Goal: Task Accomplishment & Management: Manage account settings

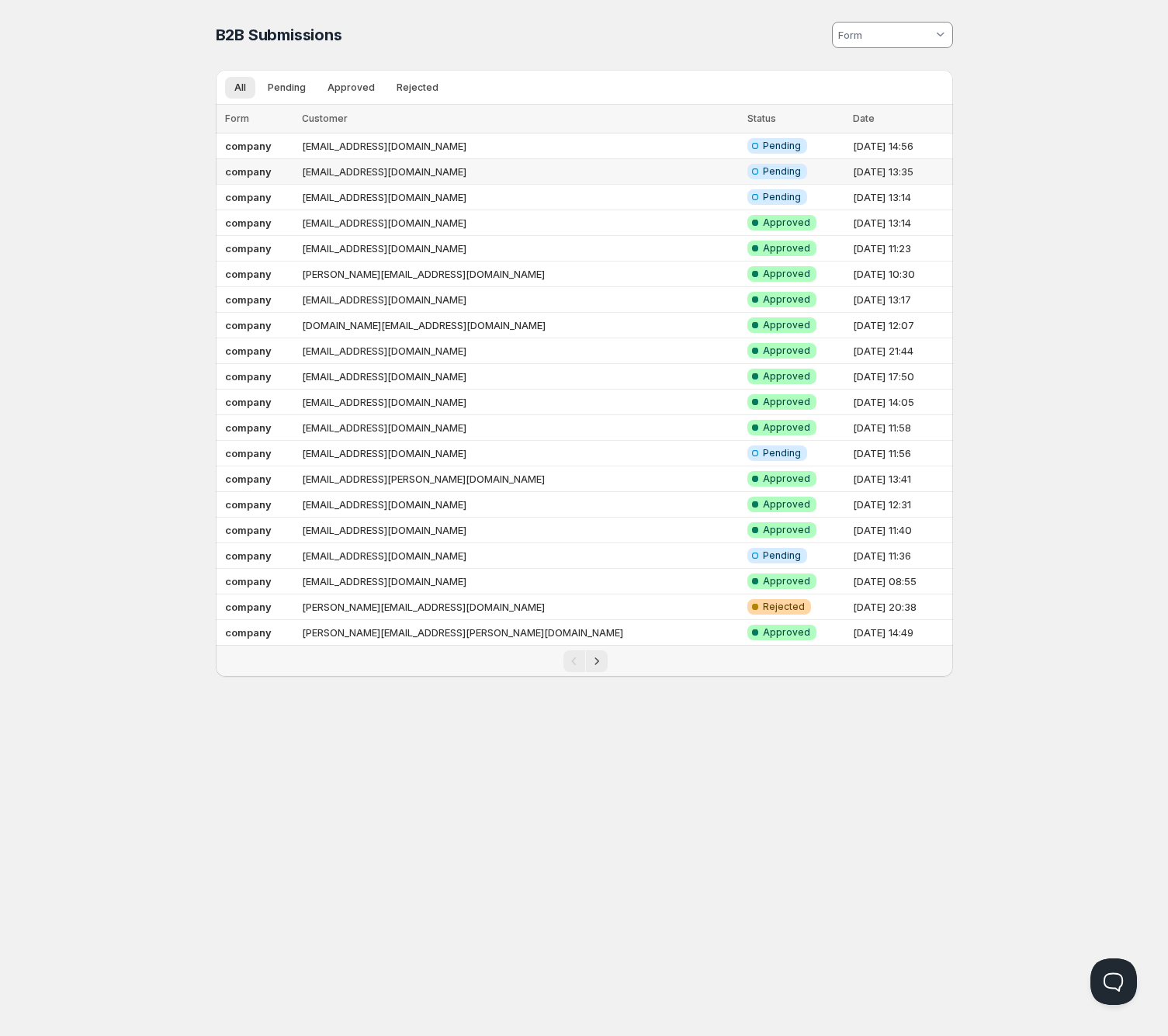
click at [547, 167] on td "[EMAIL_ADDRESS][DOMAIN_NAME]" at bounding box center [519, 172] width 446 height 26
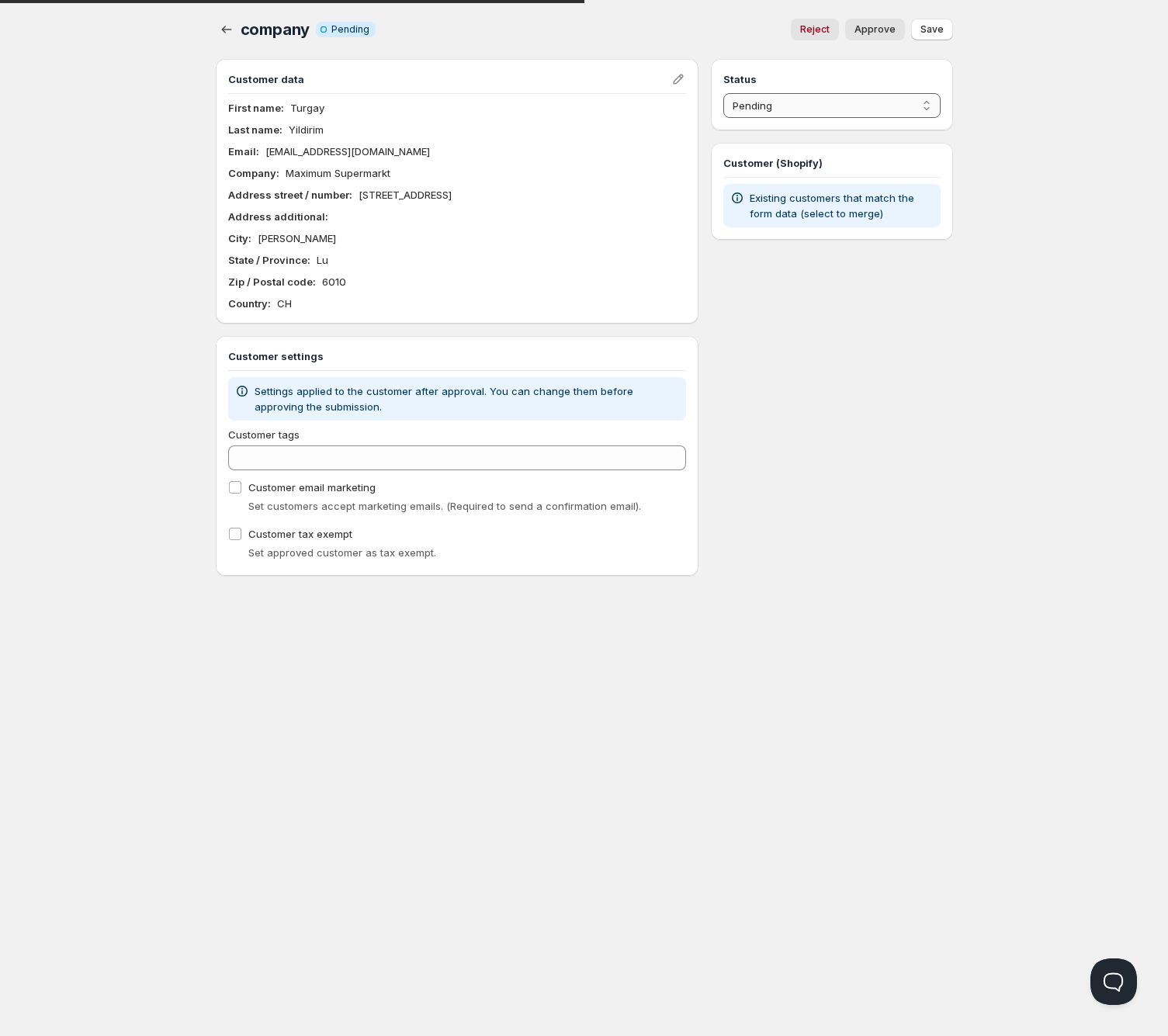
click at [773, 113] on select "Pending Approved Rejected Ignored Spam" at bounding box center [831, 106] width 216 height 25
select select "1"
click at [723, 93] on select "Pending Approved Rejected Ignored Spam" at bounding box center [831, 106] width 216 height 25
click at [921, 29] on span "Save" at bounding box center [931, 29] width 23 height 12
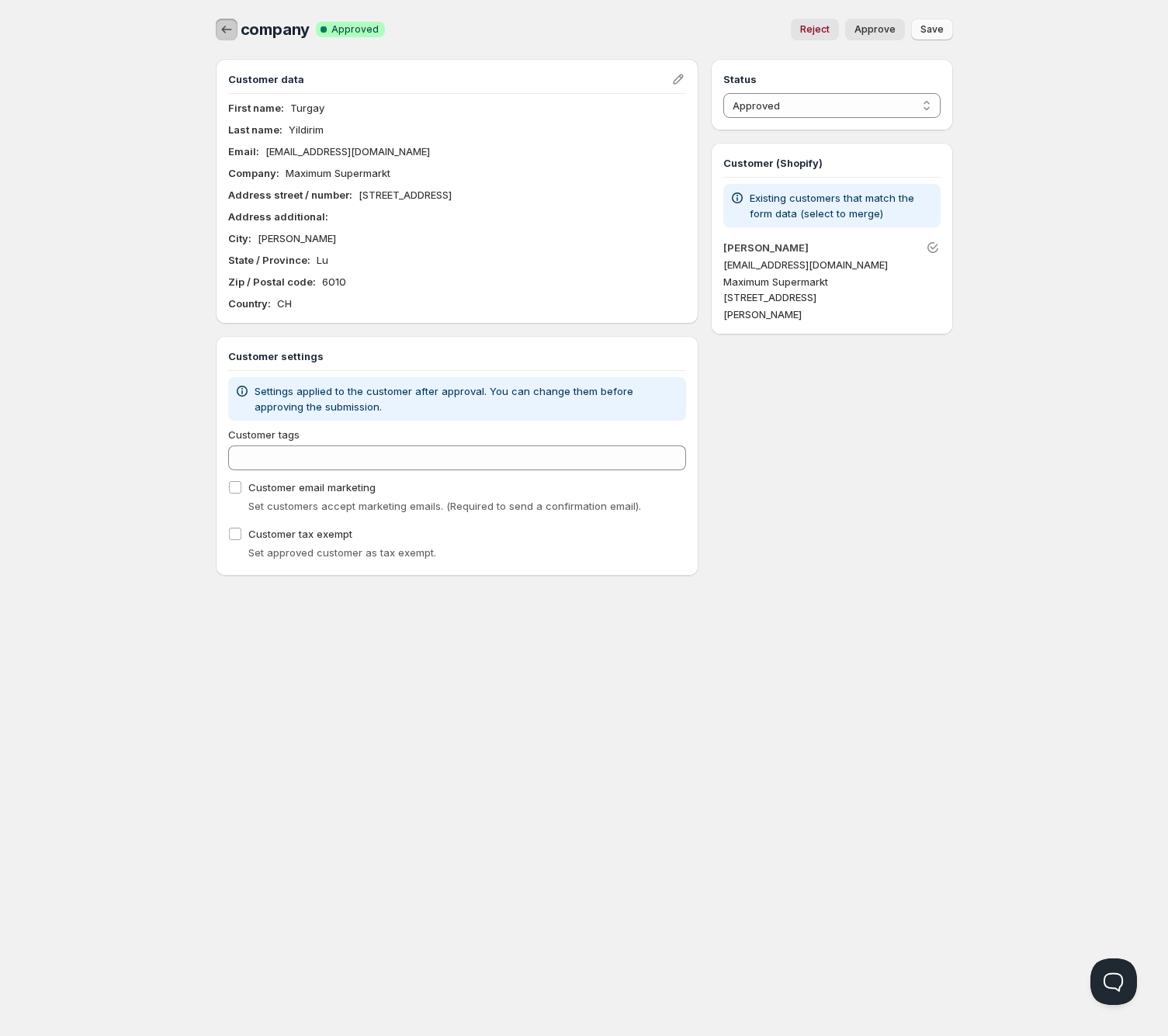
click at [228, 32] on icon "button" at bounding box center [227, 29] width 16 height 16
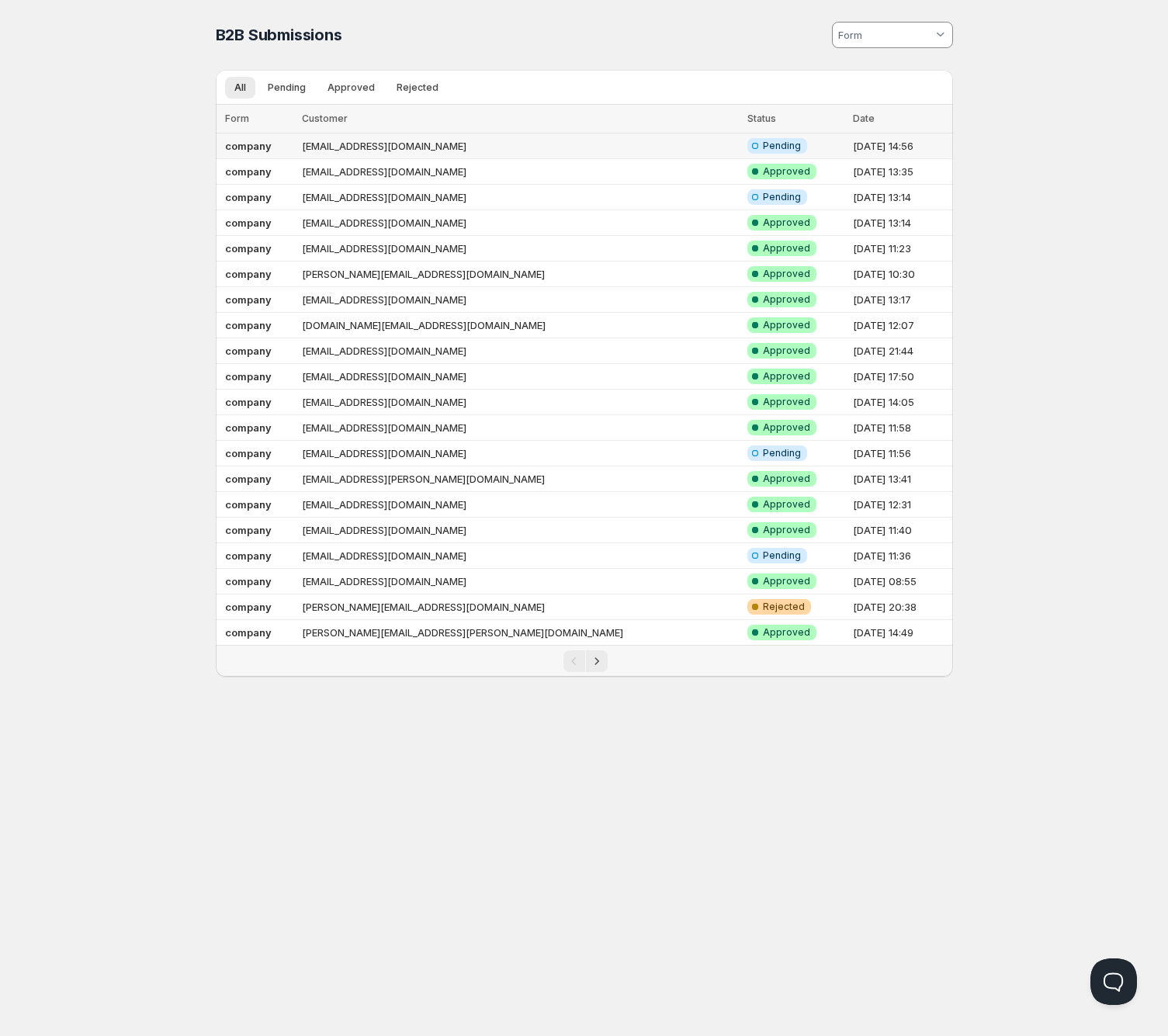
click at [462, 142] on td "[EMAIL_ADDRESS][DOMAIN_NAME]" at bounding box center [519, 146] width 446 height 26
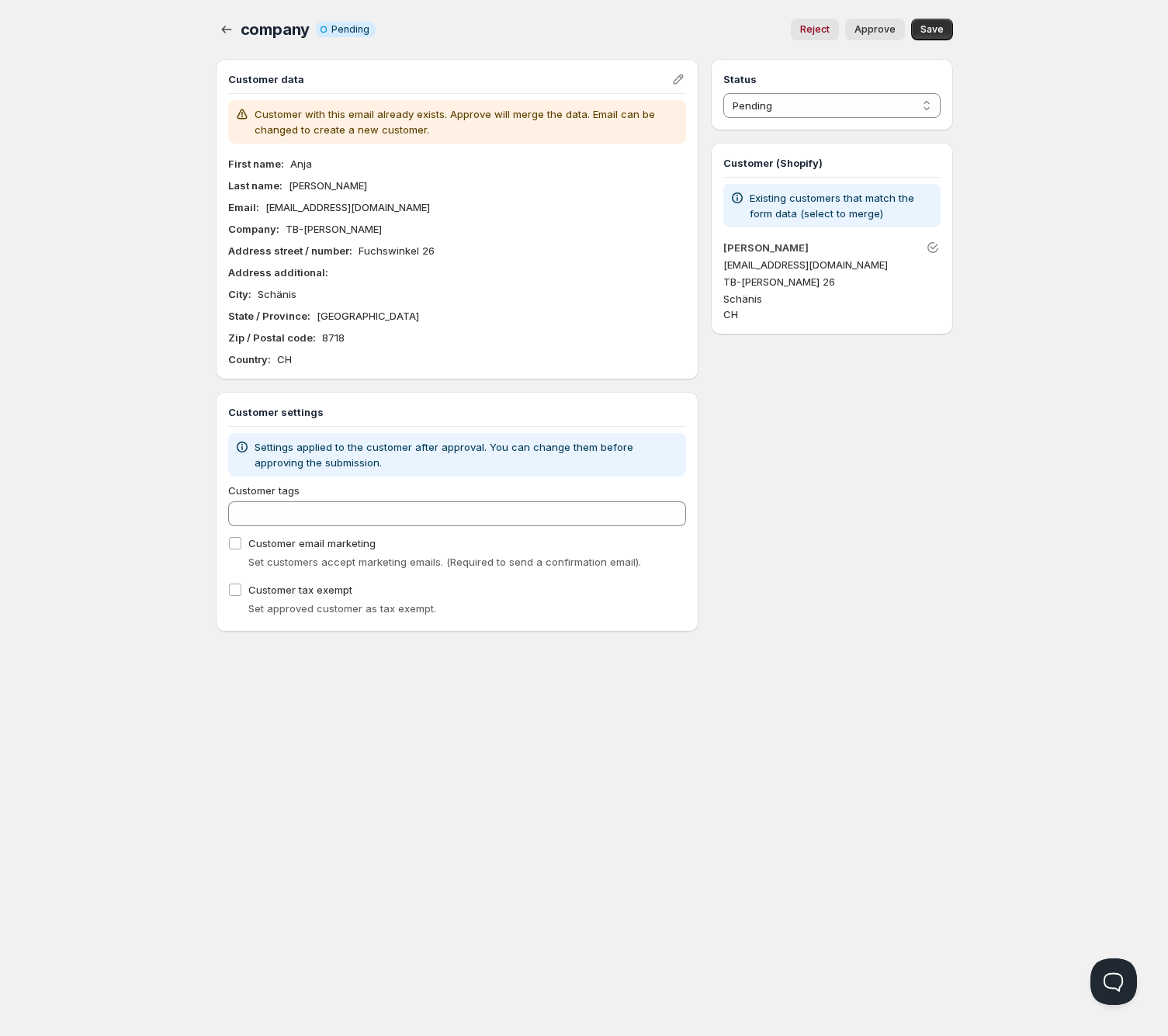
click at [876, 32] on span "Approve" at bounding box center [875, 29] width 42 height 12
select select "1"
